Goal: Check status: Check status

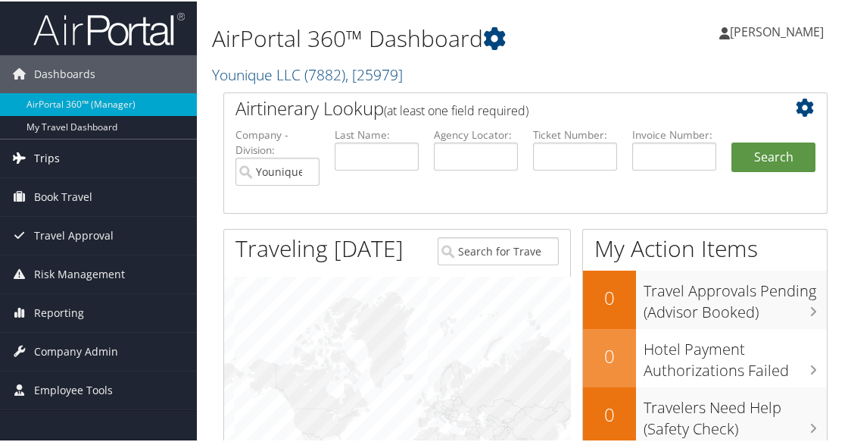
click at [53, 158] on span "Trips" at bounding box center [47, 157] width 26 height 38
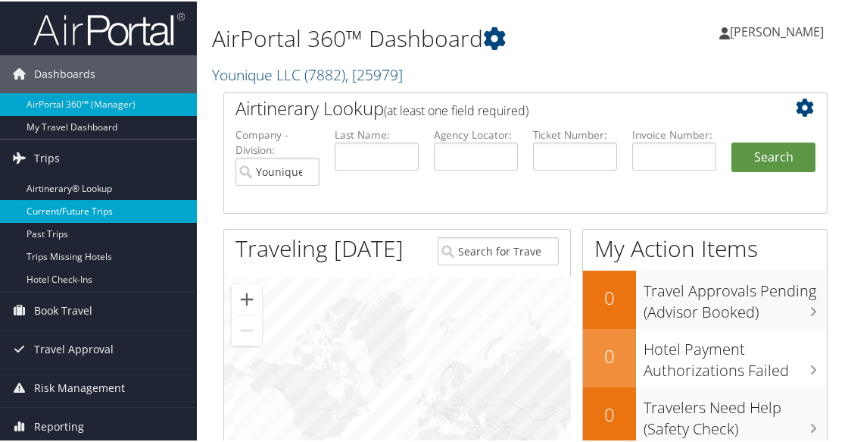
click at [61, 210] on link "Current/Future Trips" at bounding box center [98, 209] width 197 height 23
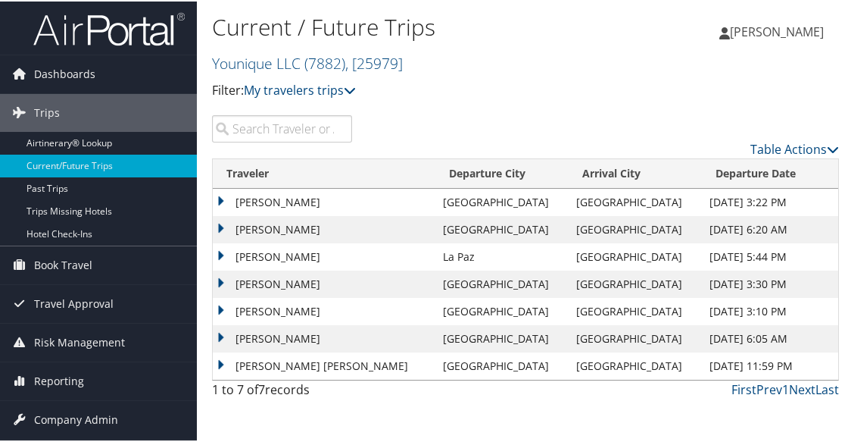
click at [223, 228] on td "[PERSON_NAME]" at bounding box center [324, 227] width 223 height 27
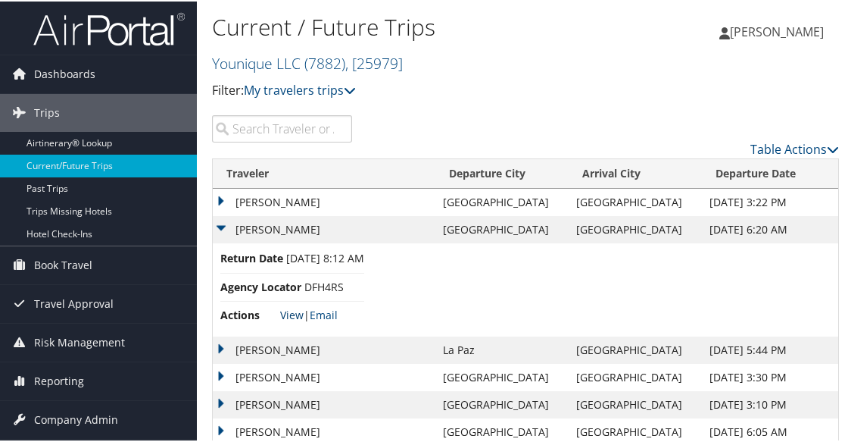
click at [293, 313] on link "View" at bounding box center [291, 313] width 23 height 14
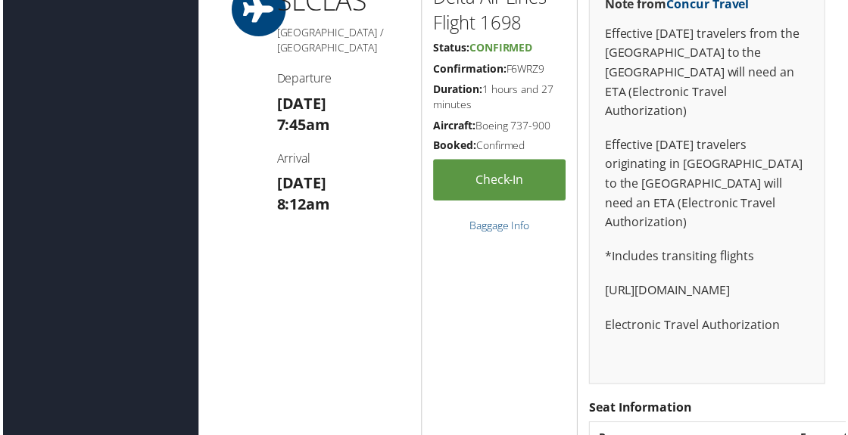
scroll to position [1826, 0]
